Goal: Complete application form

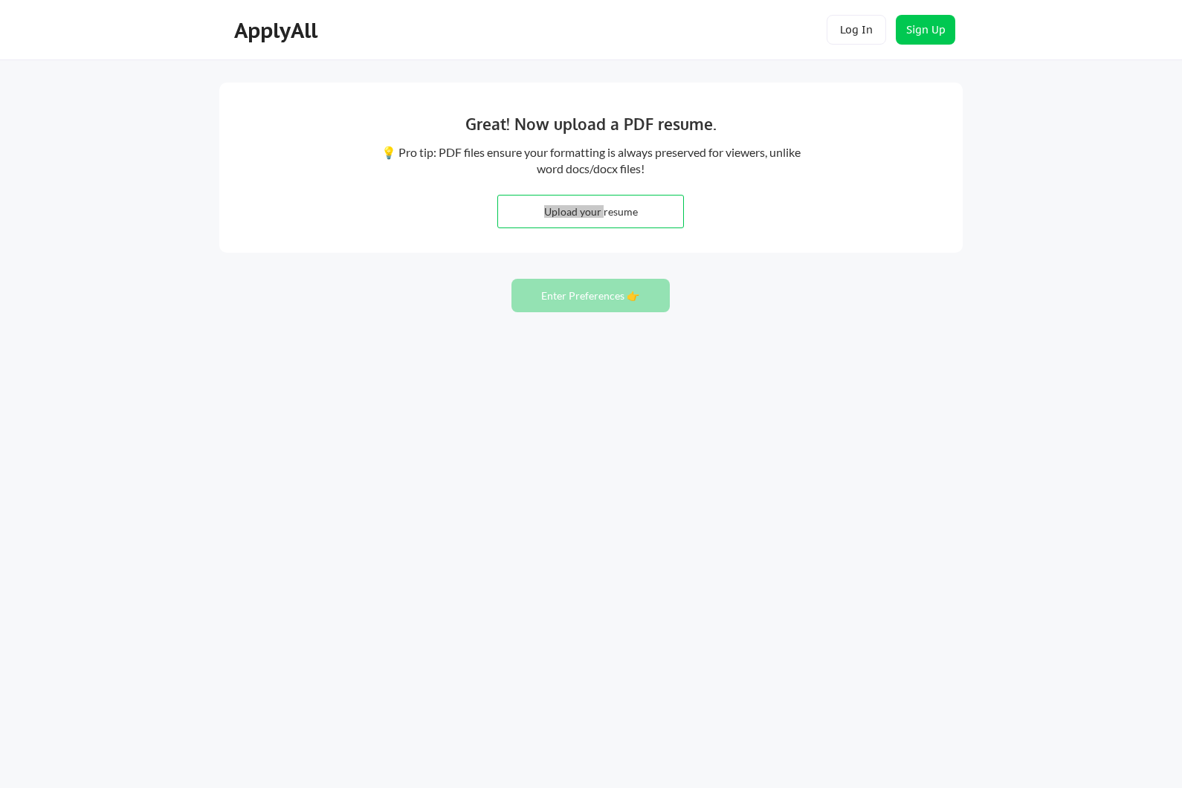
click at [601, 213] on input "file" at bounding box center [590, 212] width 185 height 32
type input "C:\fakepath\AndreaDibben2025August.pdf"
click at [558, 306] on button "Enter Preferences 👉" at bounding box center [591, 295] width 158 height 33
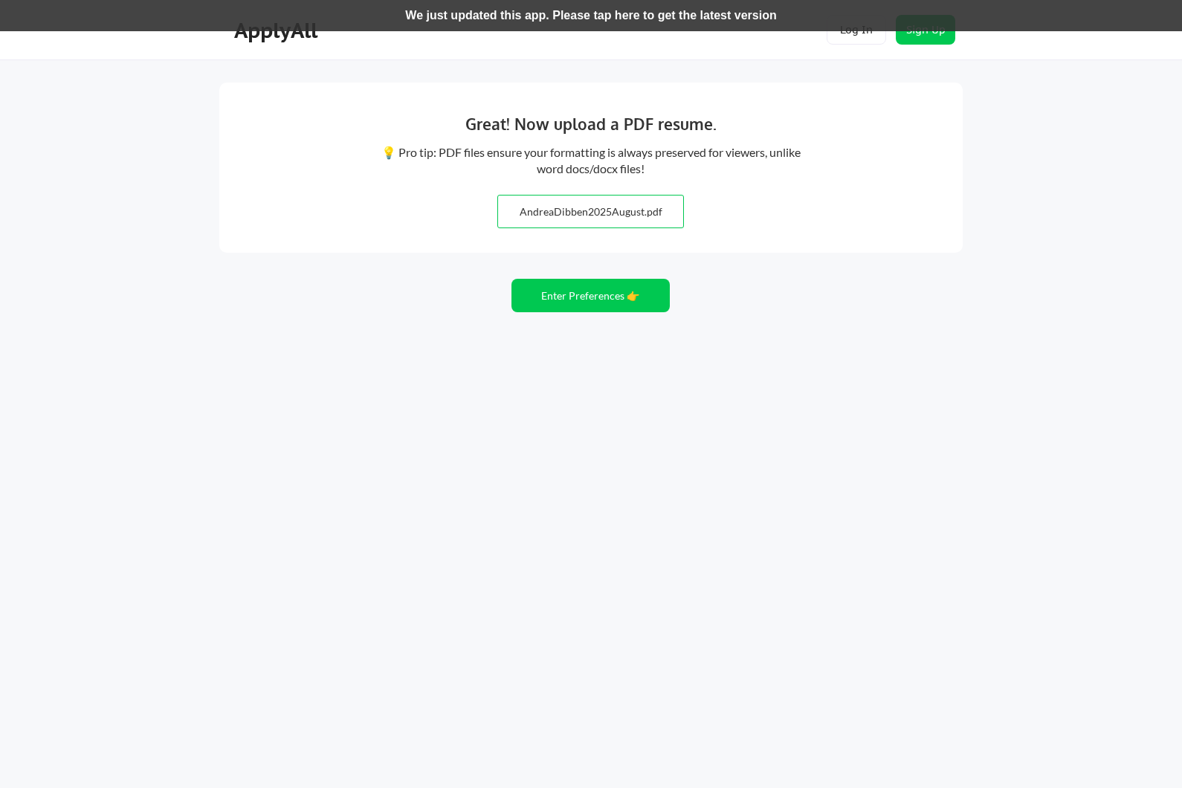
click at [553, 13] on div "We just updated this app. Please tap here to get the latest version" at bounding box center [591, 15] width 1182 height 31
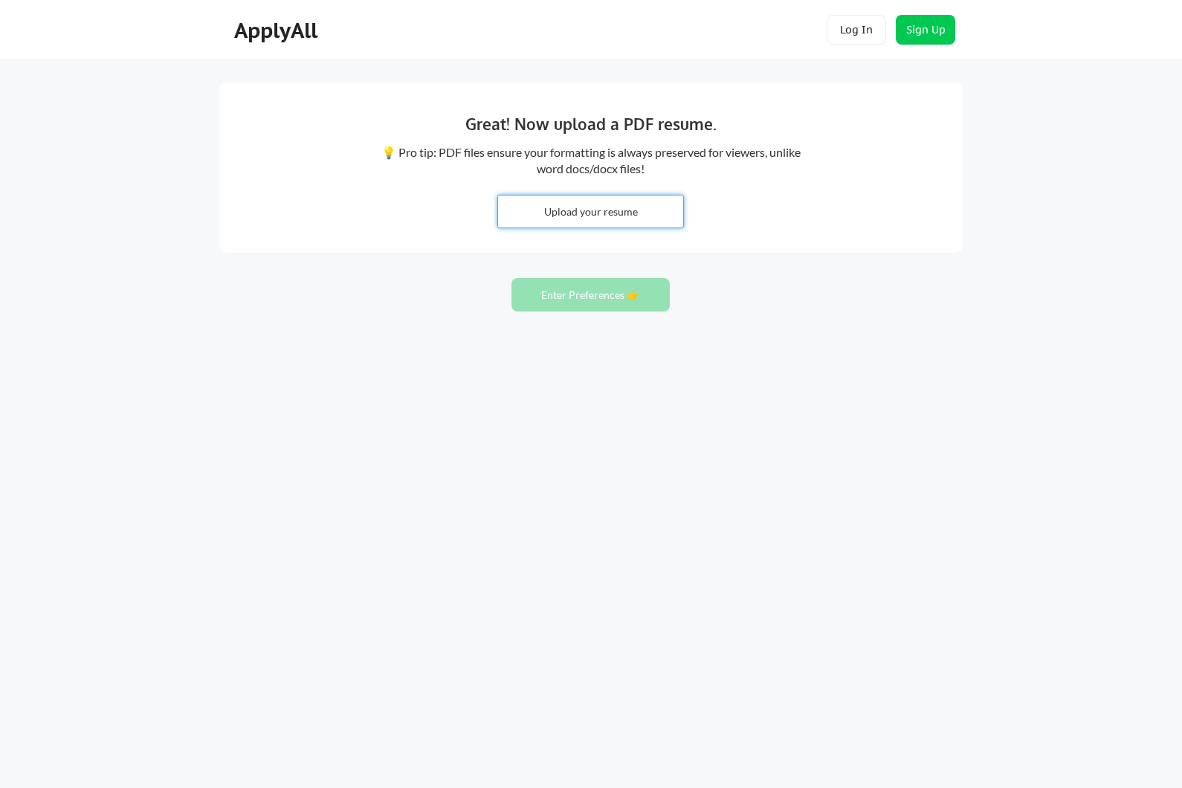
click at [552, 219] on input "file" at bounding box center [590, 212] width 185 height 32
type input "C:\fakepath\AndreaDibben2025August.pdf"
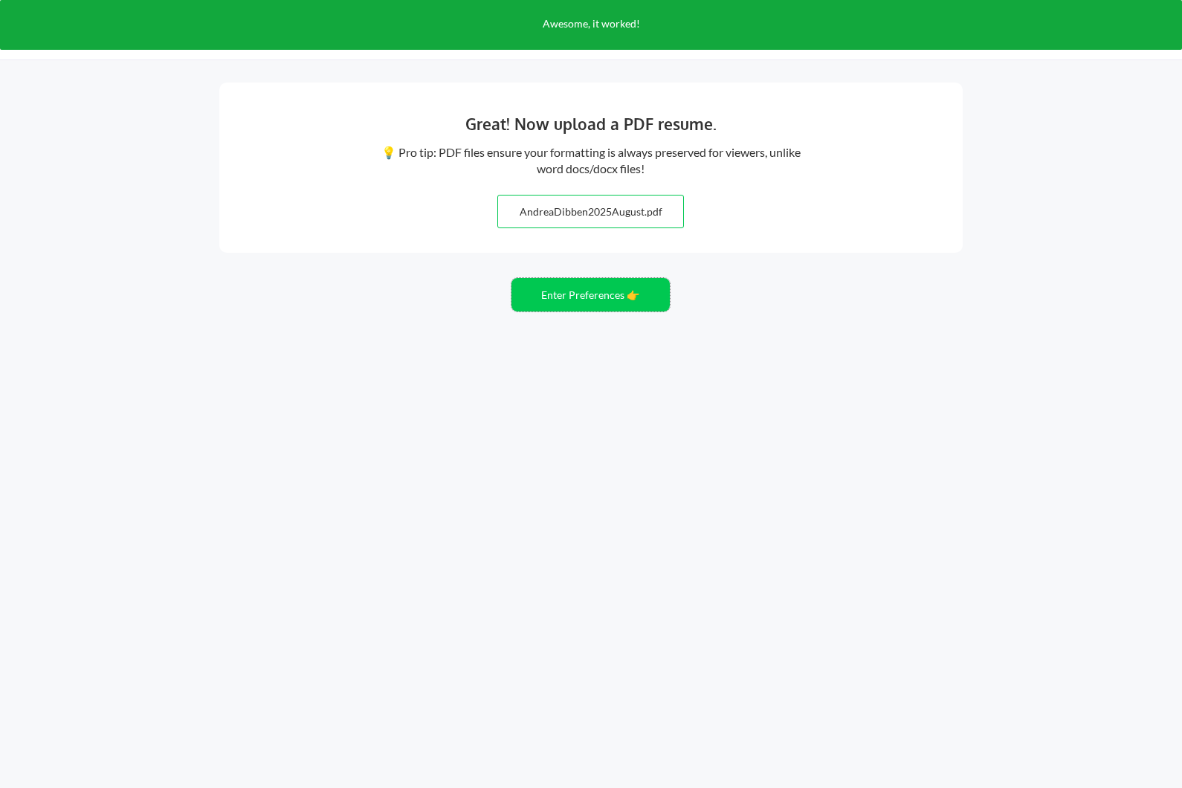
click at [574, 300] on button "Enter Preferences 👉" at bounding box center [591, 294] width 158 height 33
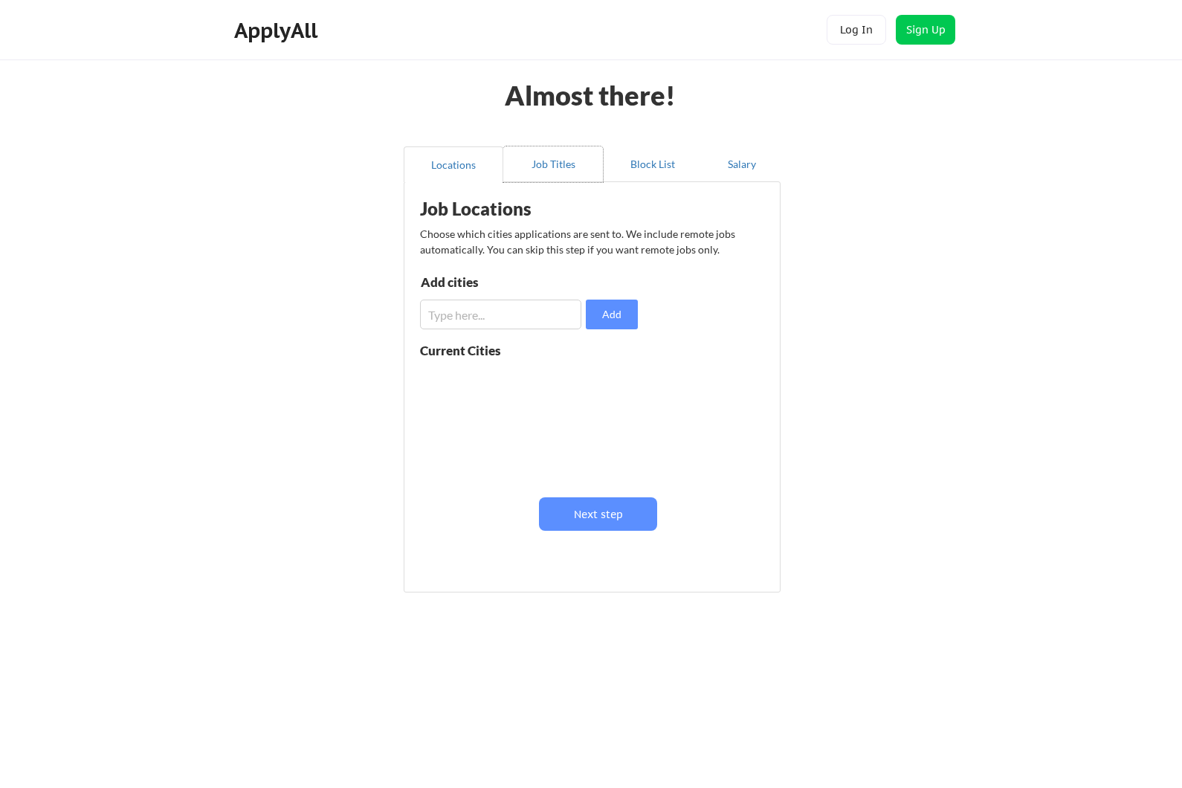
click at [567, 167] on button "Job Titles" at bounding box center [553, 164] width 100 height 36
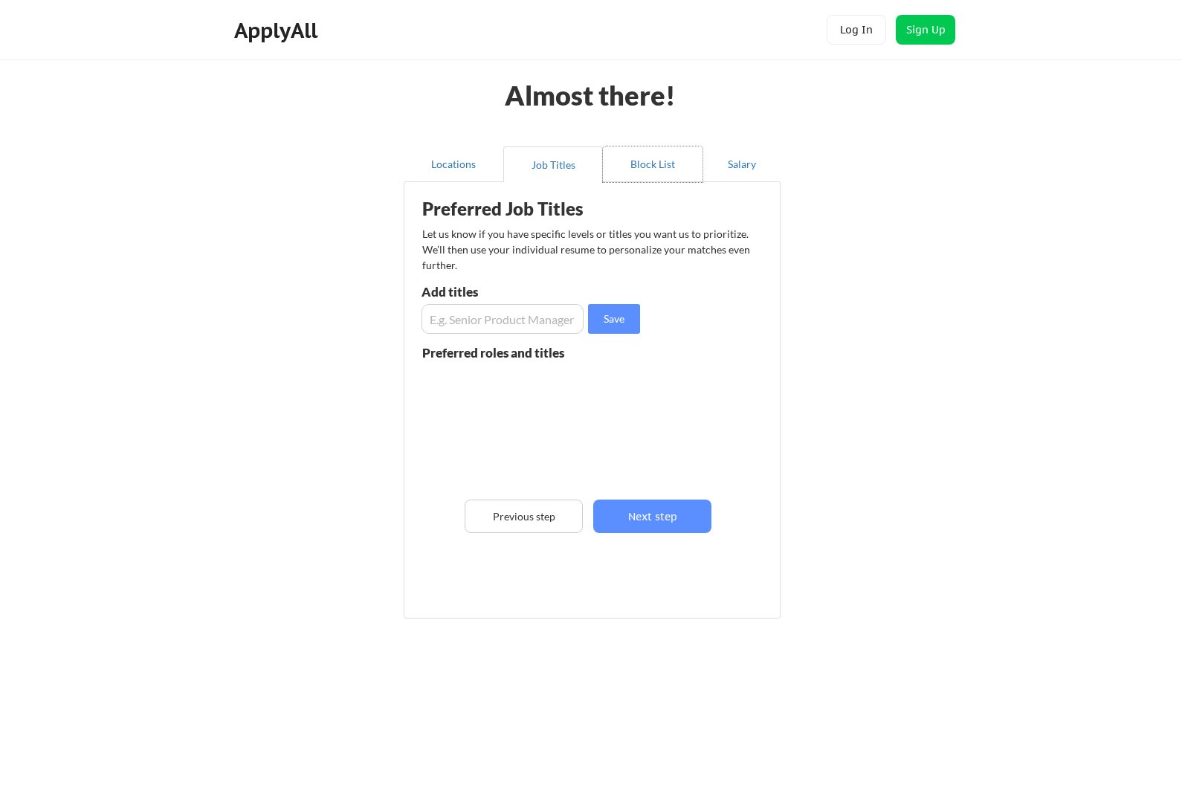
click at [641, 174] on button "Block List" at bounding box center [653, 164] width 100 height 36
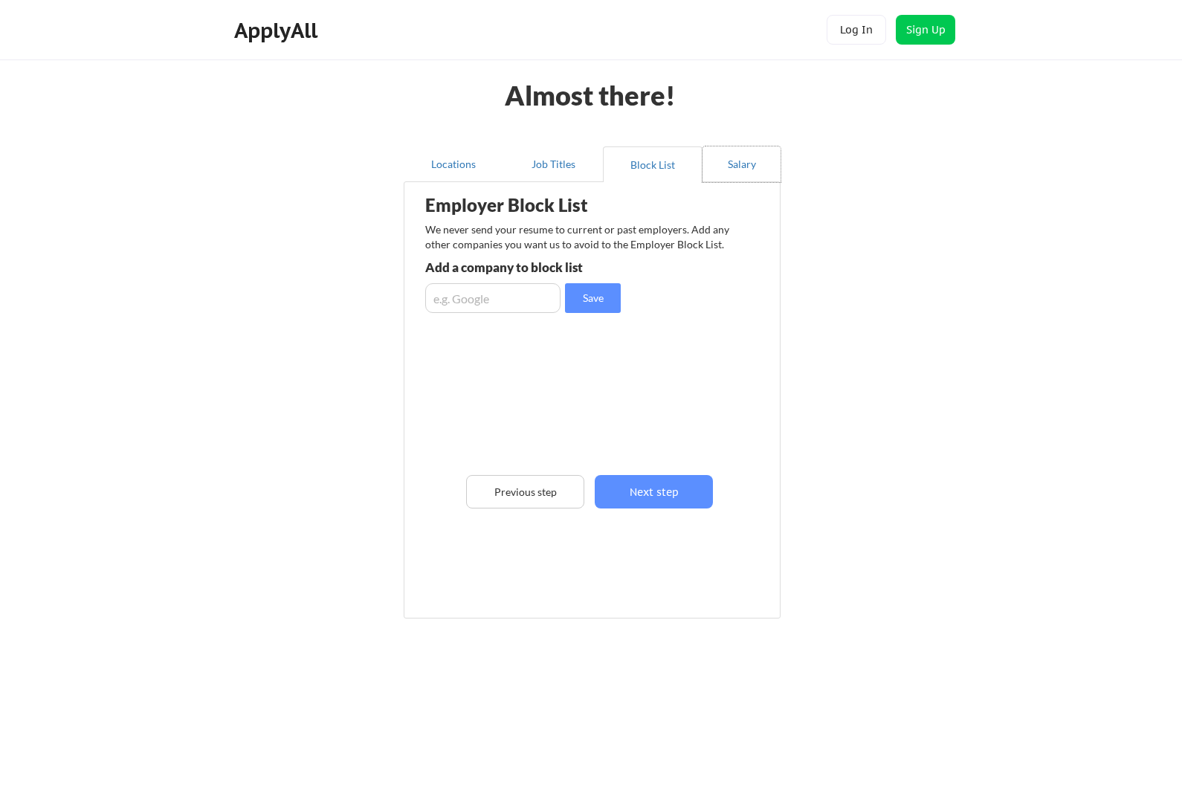
click at [729, 165] on button "Salary" at bounding box center [742, 164] width 78 height 36
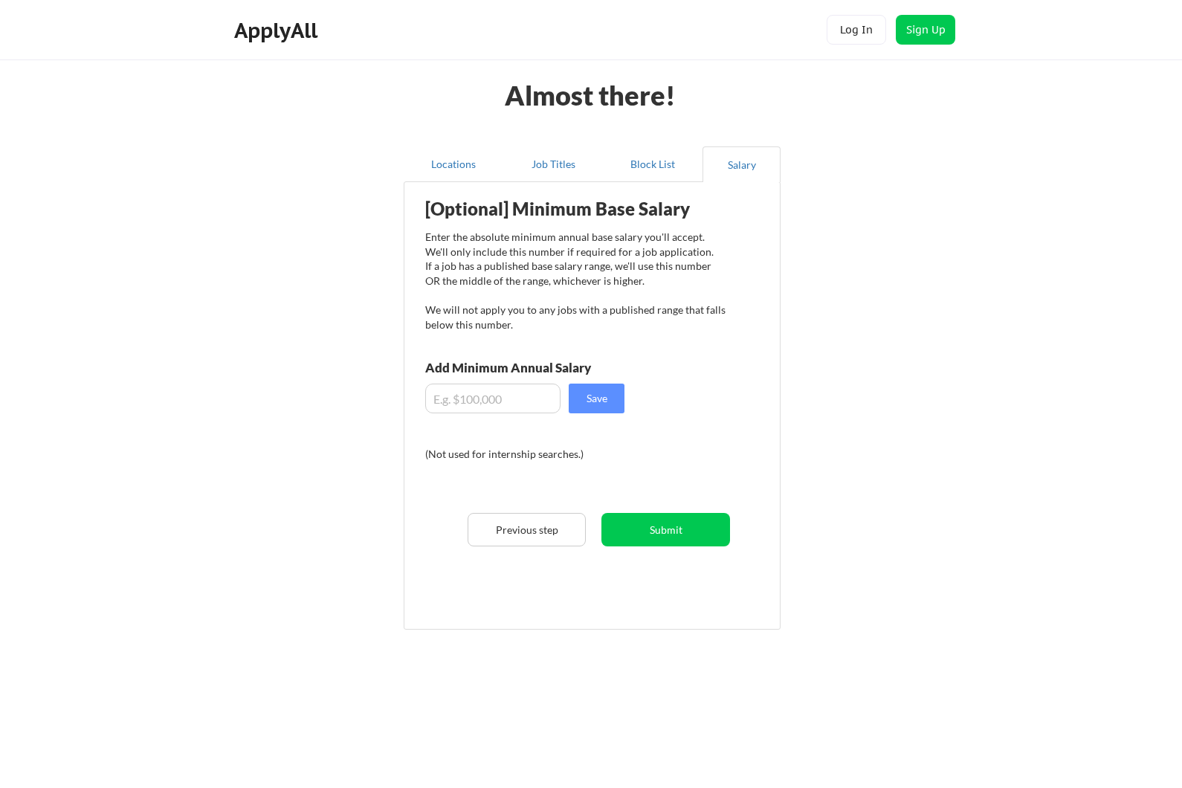
click at [459, 167] on button "Locations" at bounding box center [454, 164] width 100 height 36
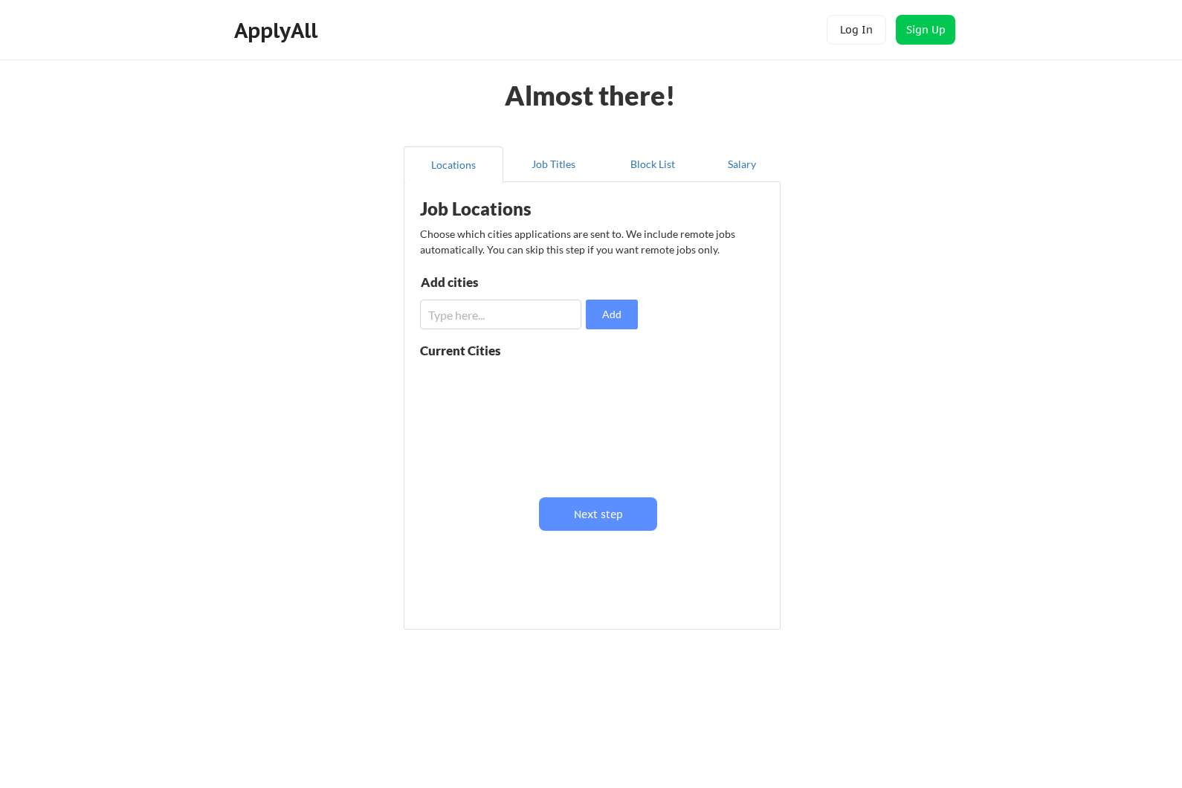
click at [486, 317] on input "input" at bounding box center [500, 315] width 161 height 30
type input "New york"
click at [604, 311] on button "Add" at bounding box center [612, 315] width 52 height 30
click at [586, 517] on button "Next step" at bounding box center [598, 513] width 118 height 33
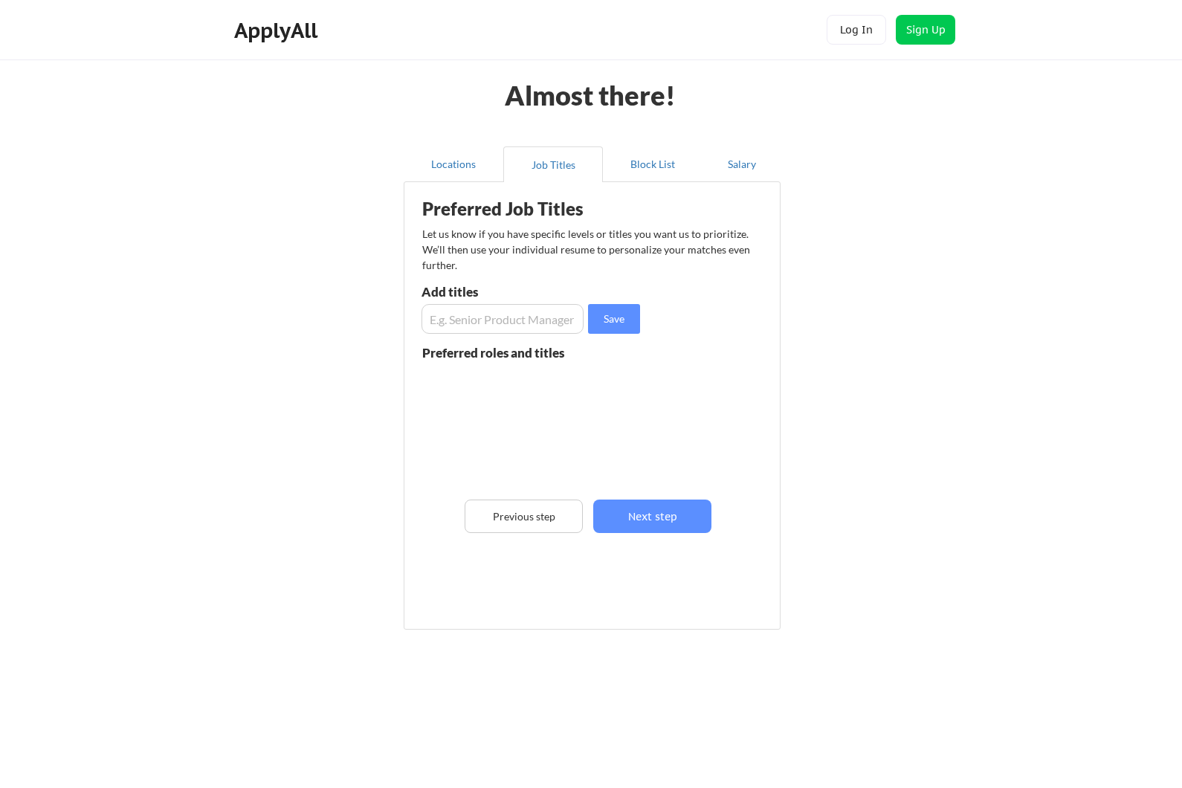
click at [508, 331] on input "input" at bounding box center [503, 319] width 162 height 30
type input "Senior director"
click at [484, 330] on input "input" at bounding box center [503, 319] width 162 height 30
type input "Vp"
click at [612, 317] on button "Save" at bounding box center [614, 319] width 52 height 30
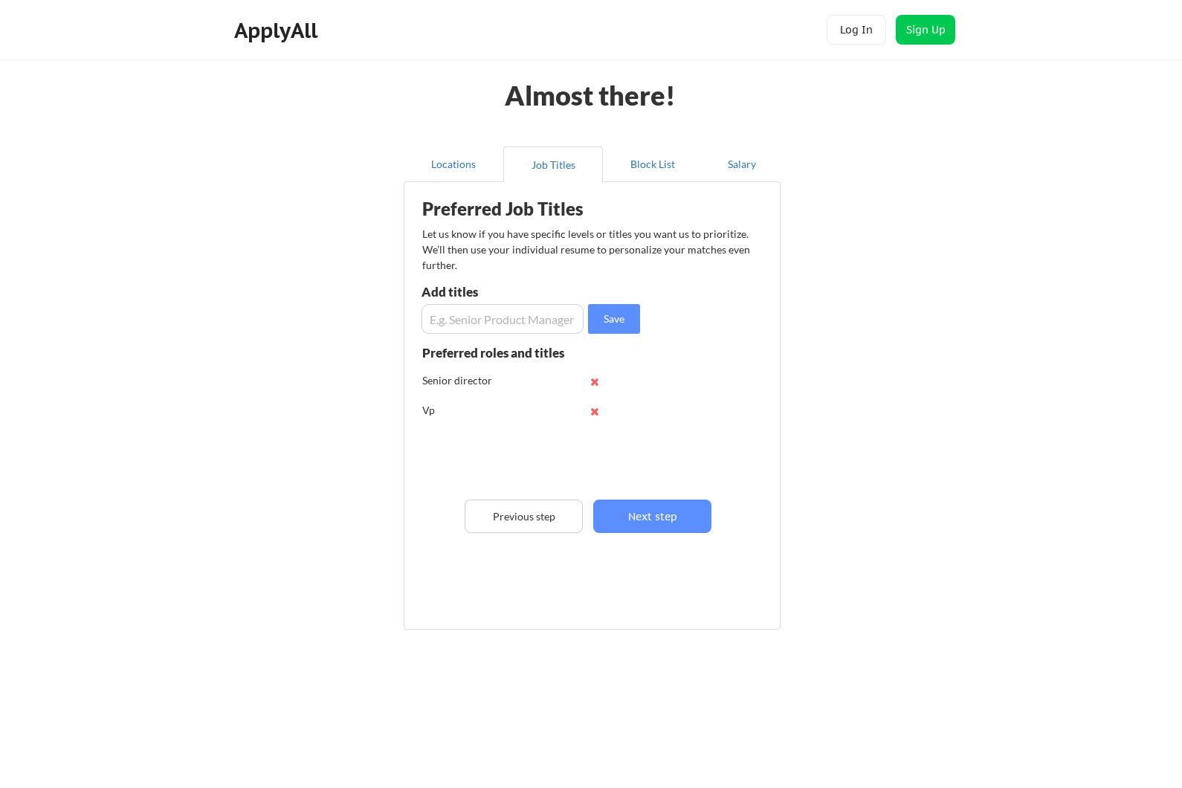
click at [518, 319] on input "input" at bounding box center [503, 319] width 162 height 30
type input "R"
click at [642, 517] on button "Next step" at bounding box center [652, 516] width 118 height 33
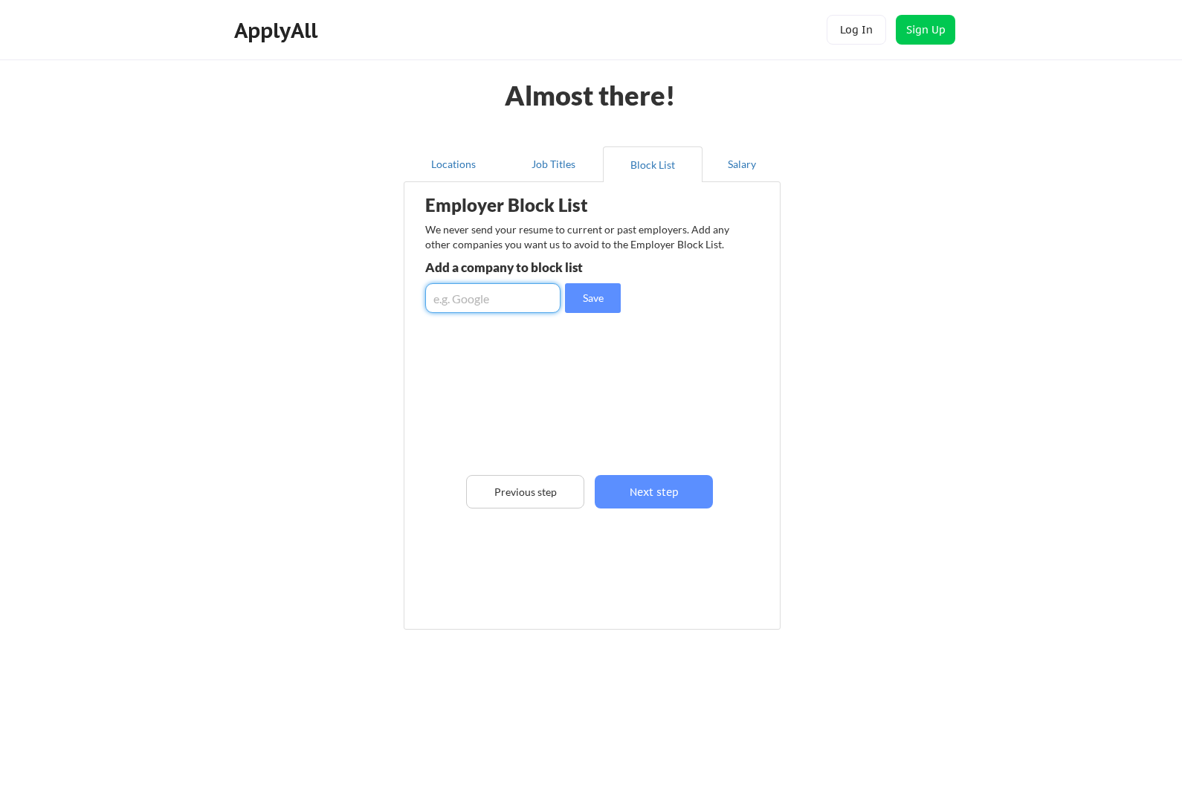
click at [514, 303] on input "input" at bounding box center [492, 298] width 135 height 30
type input "Doubleverify"
click at [512, 298] on input "input" at bounding box center [492, 298] width 135 height 30
click at [692, 503] on button "Next step" at bounding box center [654, 491] width 118 height 33
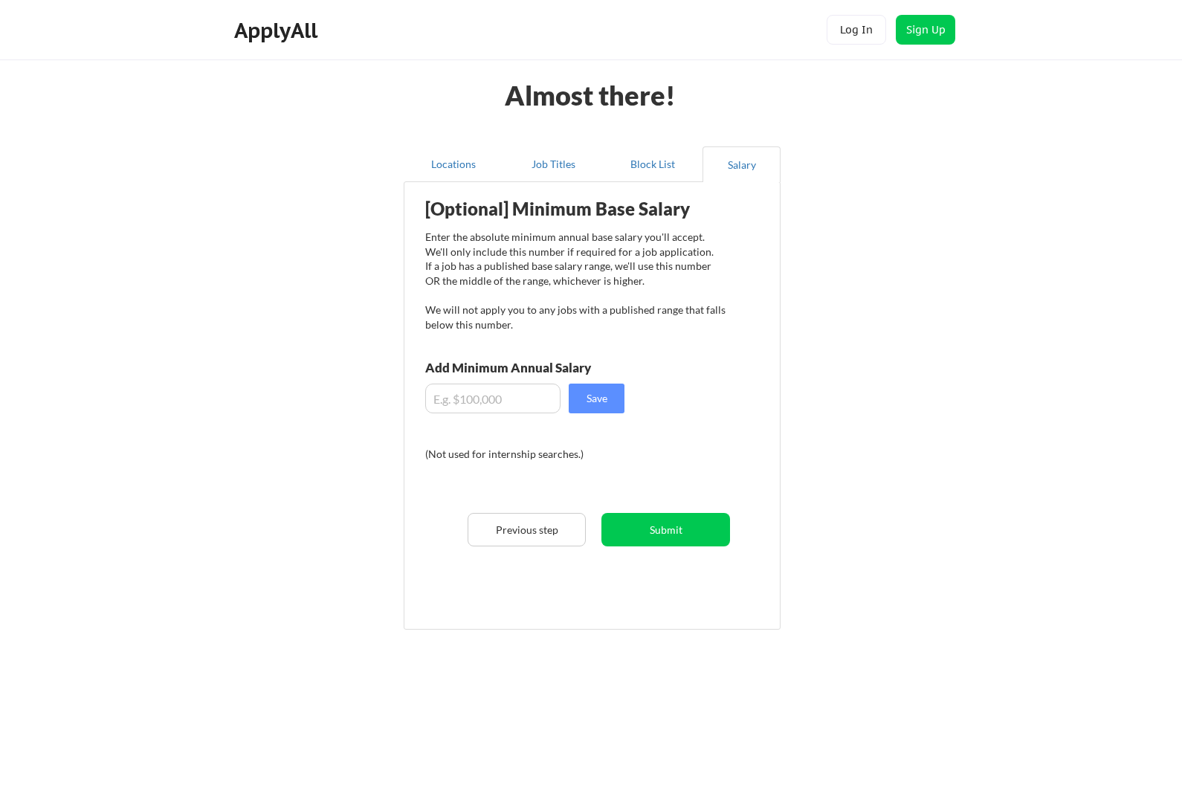
click at [691, 532] on button "Submit" at bounding box center [666, 529] width 129 height 33
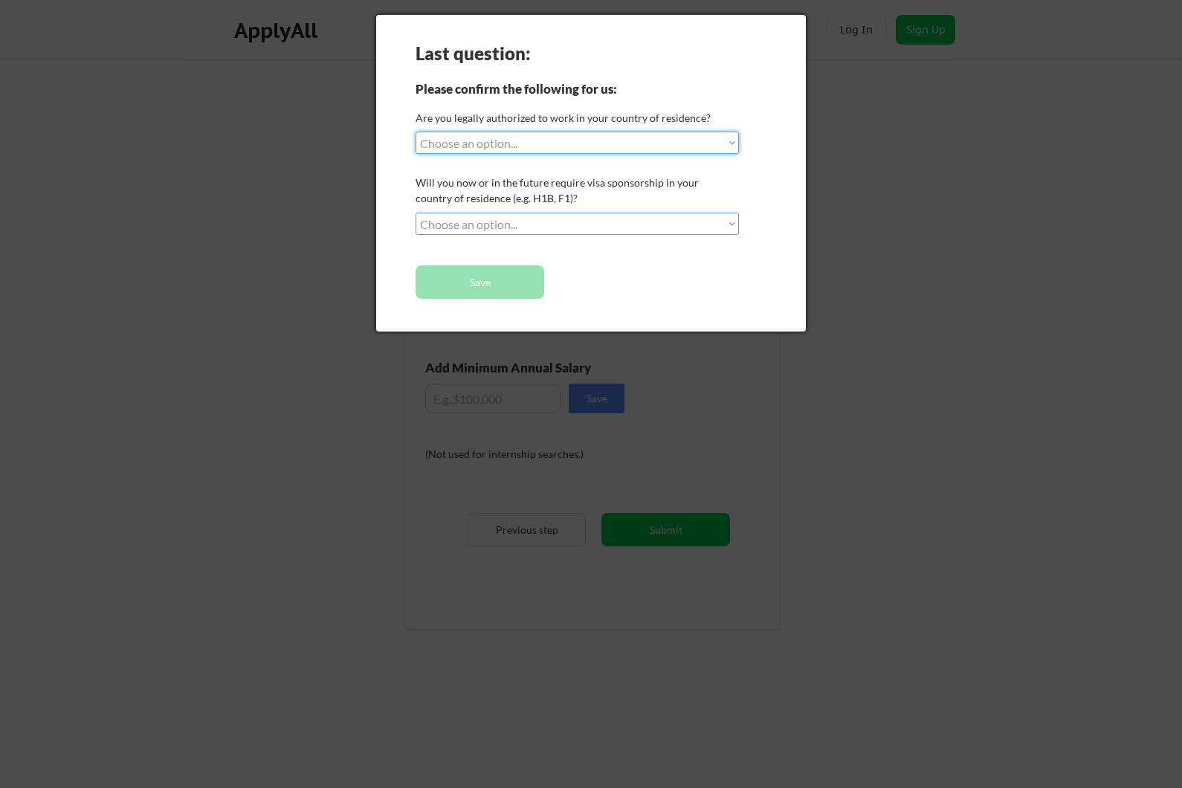
select select ""yes__i_am_a_us_citizen""
select select ""no__i_will_not_need_sponsorship""
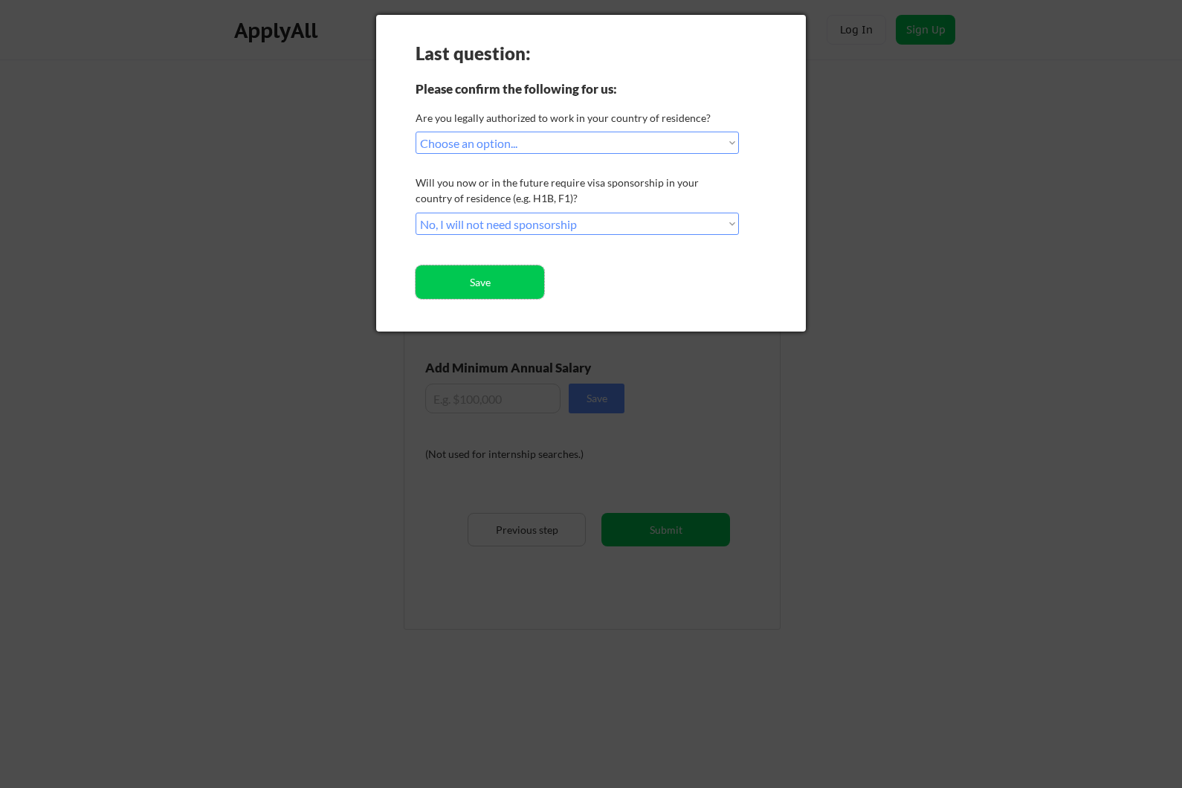
click at [495, 291] on button "Save" at bounding box center [480, 281] width 129 height 33
click at [469, 288] on button "Save" at bounding box center [480, 281] width 129 height 33
